Goal: Information Seeking & Learning: Learn about a topic

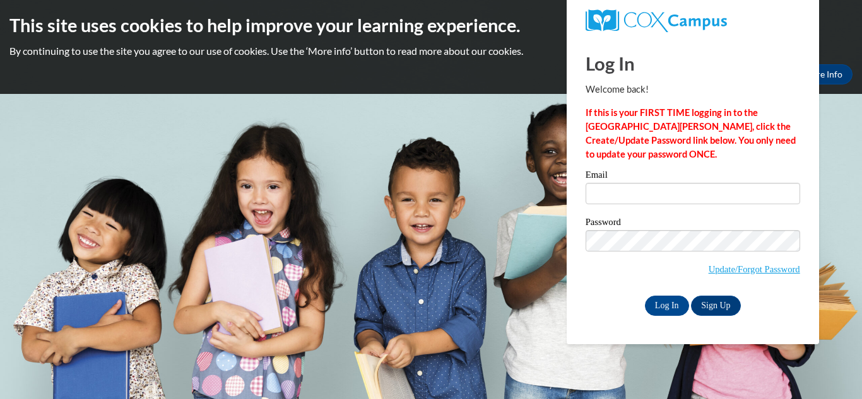
type input "slg36853@gmail.com"
click at [671, 301] on input "Log In" at bounding box center [667, 306] width 44 height 20
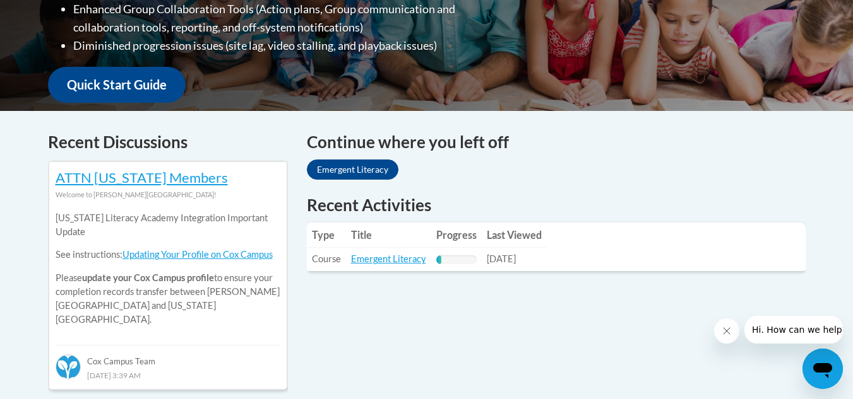
scroll to position [442, 0]
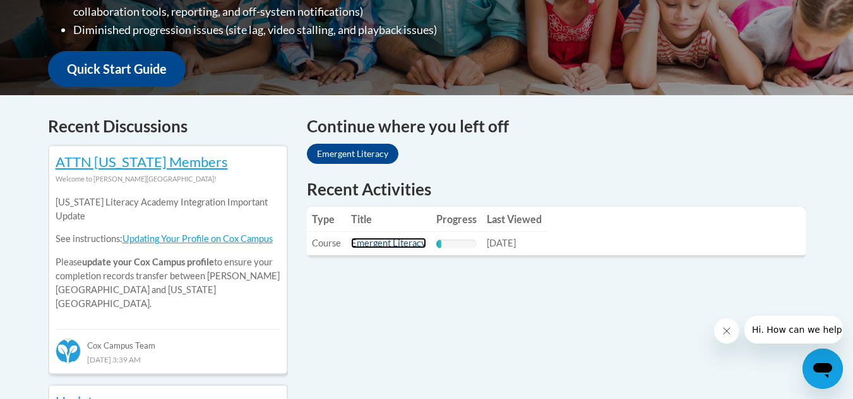
click at [407, 247] on link "Emergent Literacy" at bounding box center [388, 243] width 75 height 11
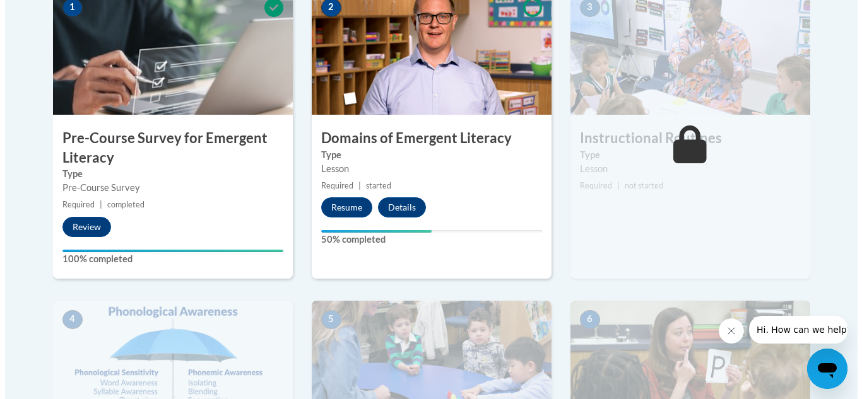
scroll to position [435, 0]
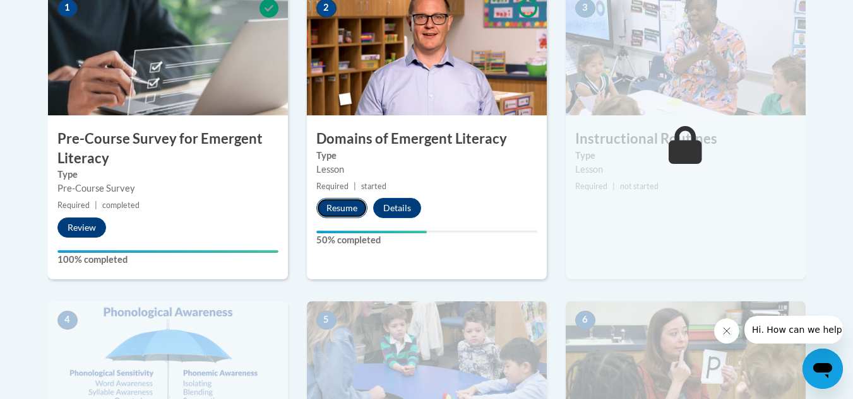
click at [325, 203] on button "Resume" at bounding box center [341, 208] width 51 height 20
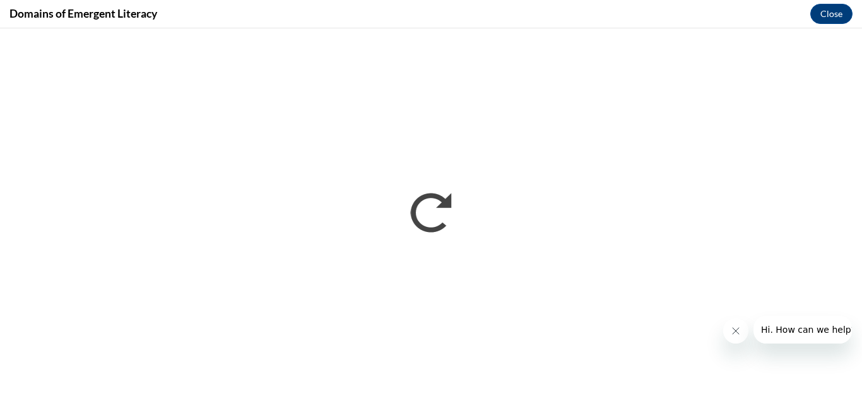
scroll to position [0, 0]
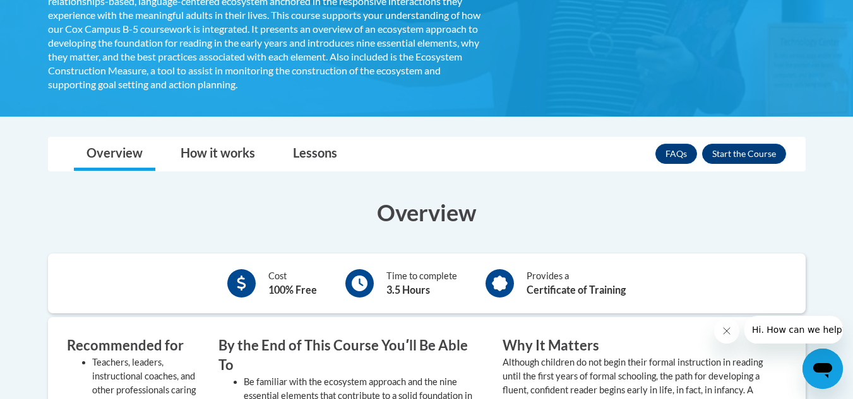
scroll to position [379, 0]
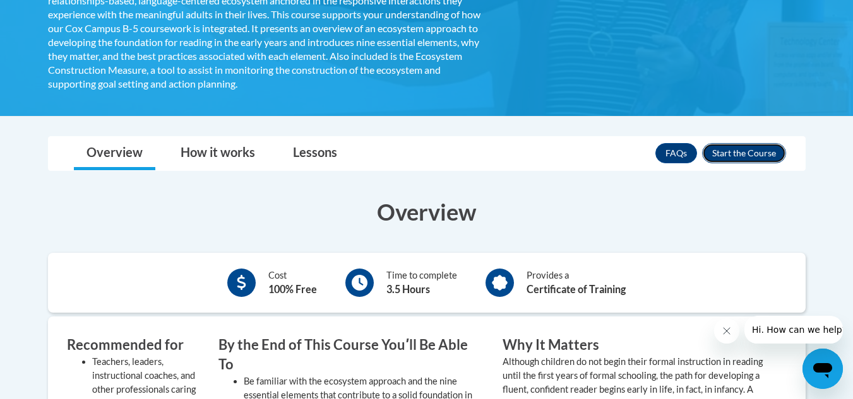
click at [731, 150] on button "Enroll" at bounding box center [744, 153] width 84 height 20
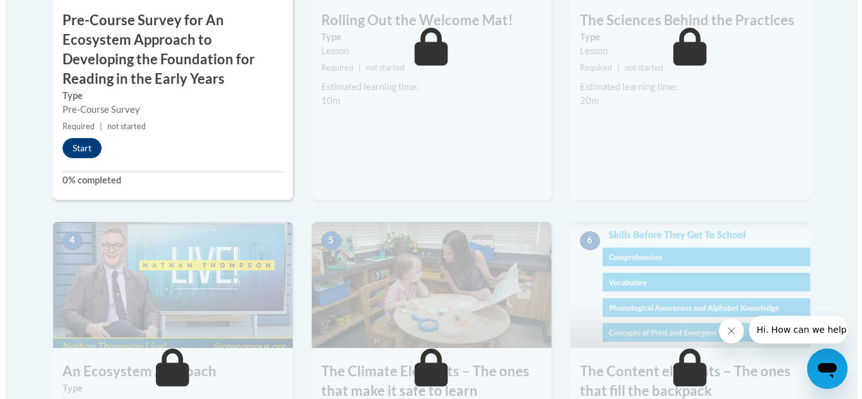
scroll to position [568, 0]
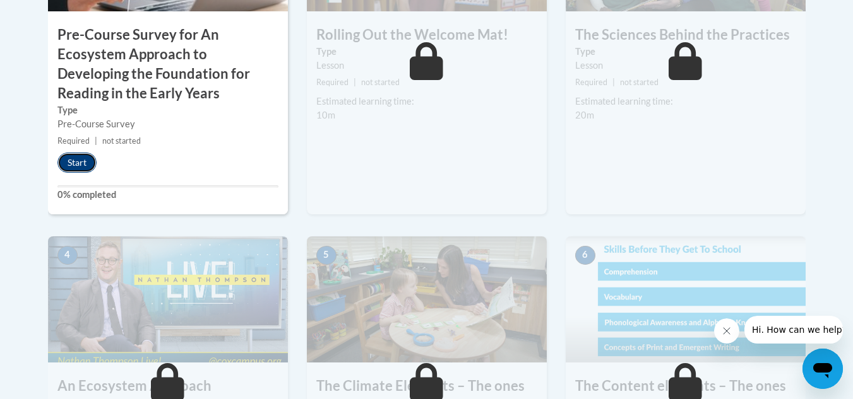
click at [69, 167] on button "Start" at bounding box center [76, 163] width 39 height 20
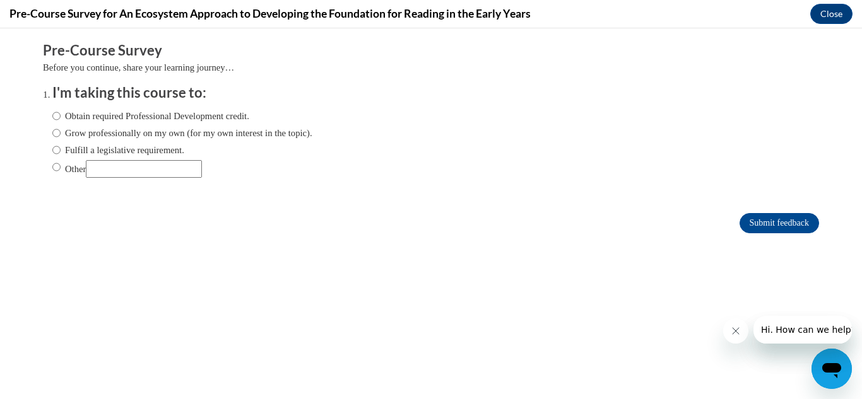
scroll to position [0, 0]
click at [226, 117] on label "Obtain required Professional Development credit." at bounding box center [150, 116] width 197 height 14
click at [61, 117] on input "Obtain required Professional Development credit." at bounding box center [56, 116] width 8 height 14
radio input "true"
click at [772, 223] on input "Submit feedback" at bounding box center [780, 223] width 80 height 20
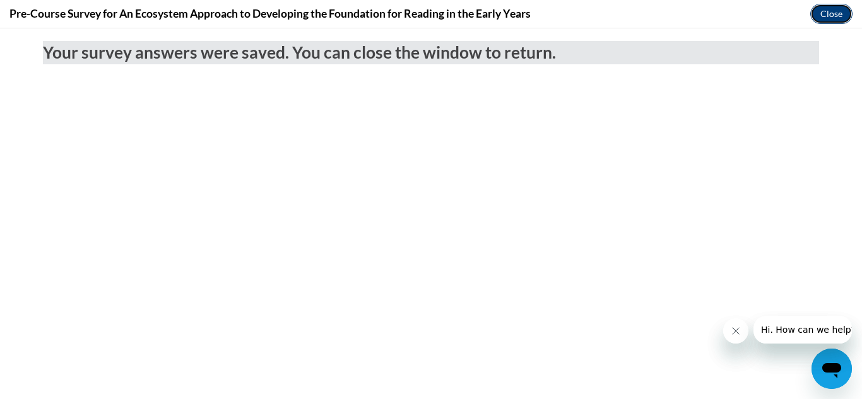
click at [836, 15] on button "Close" at bounding box center [831, 14] width 42 height 20
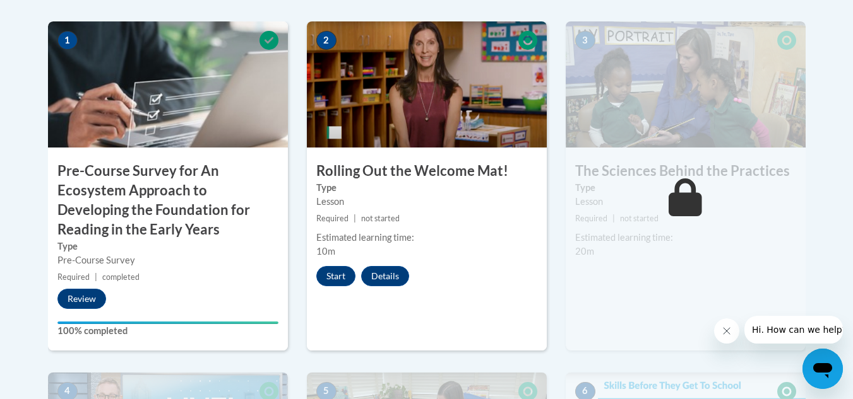
scroll to position [442, 0]
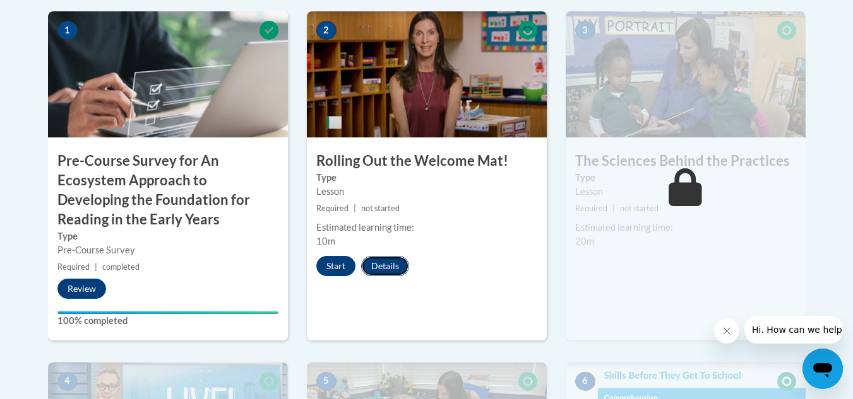
click at [375, 268] on button "Details" at bounding box center [385, 266] width 48 height 20
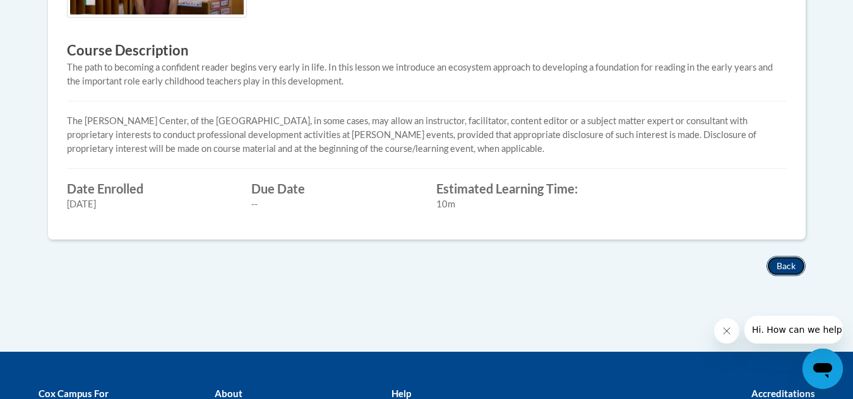
click at [796, 263] on button "Back" at bounding box center [785, 266] width 39 height 20
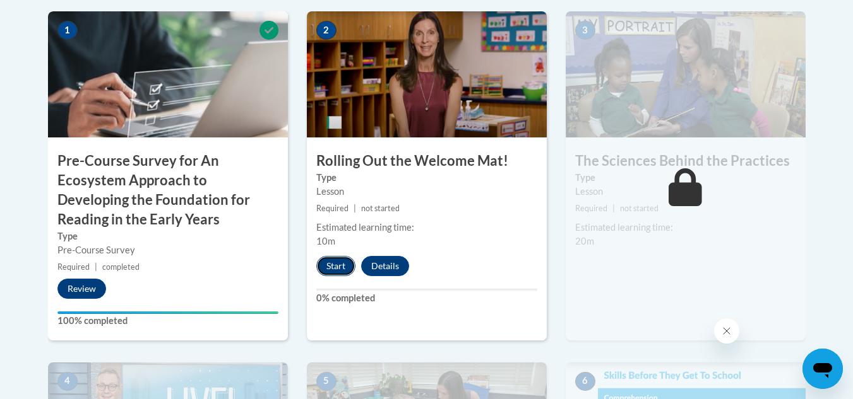
click at [334, 269] on button "Start" at bounding box center [335, 266] width 39 height 20
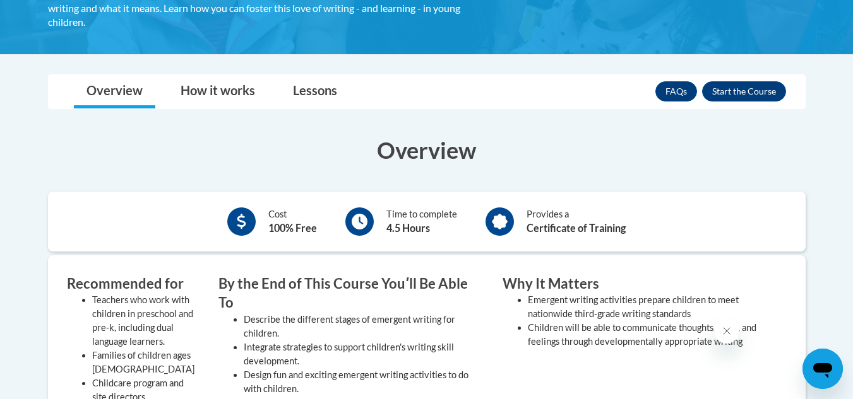
scroll to position [203, 0]
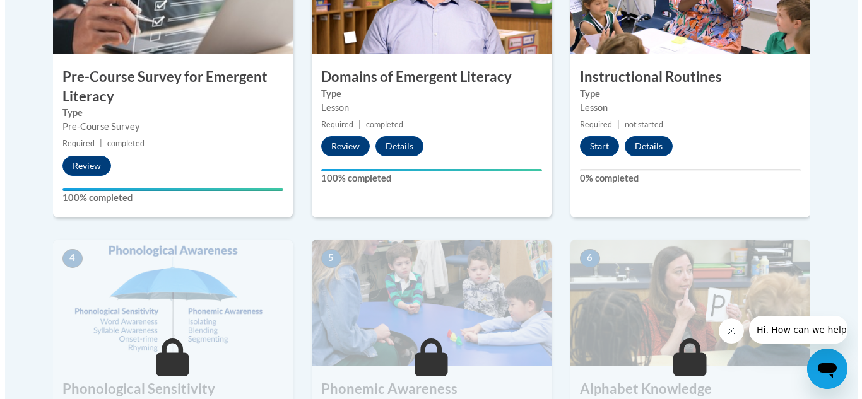
scroll to position [442, 0]
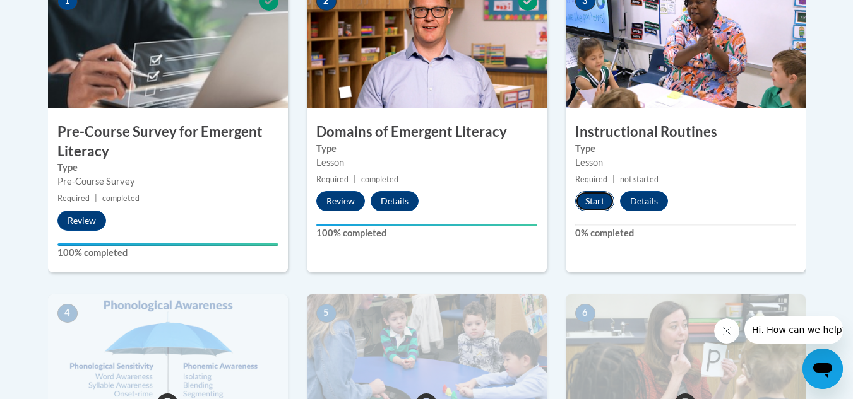
click at [598, 198] on button "Start" at bounding box center [594, 201] width 39 height 20
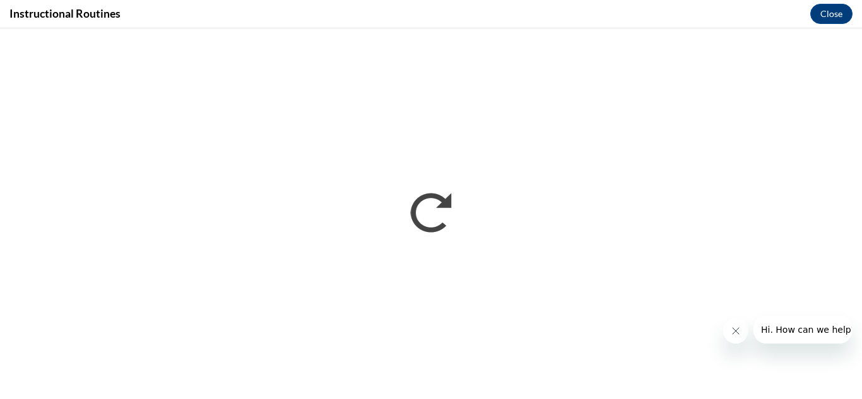
scroll to position [0, 0]
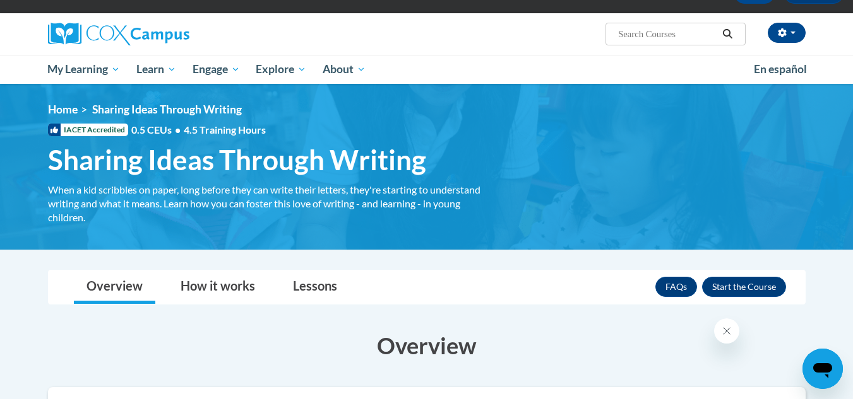
scroll to position [63, 0]
